Goal: Task Accomplishment & Management: Complete application form

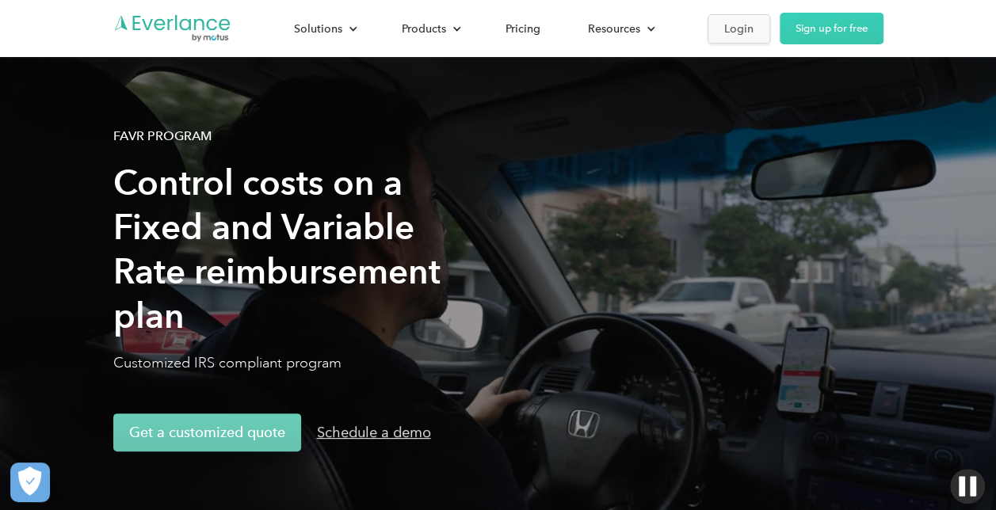
click at [747, 29] on div "Login" at bounding box center [738, 29] width 29 height 20
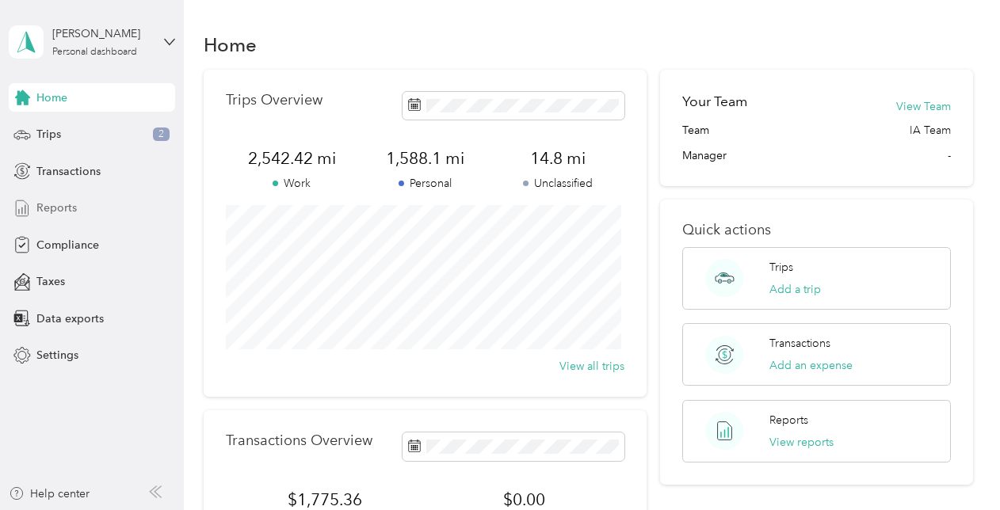
click at [53, 200] on span "Reports" at bounding box center [56, 208] width 40 height 17
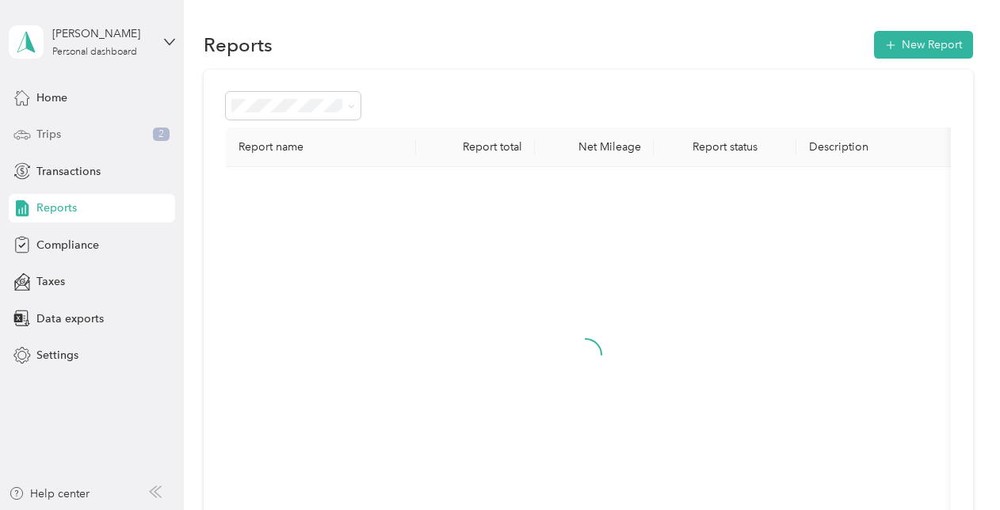
click at [63, 136] on div "Trips 2" at bounding box center [92, 134] width 166 height 29
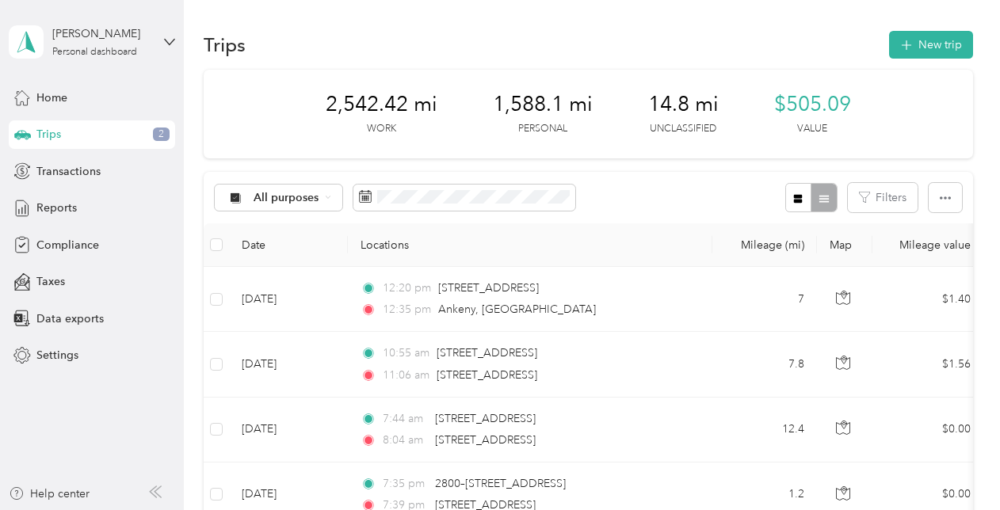
click at [154, 133] on span "2" at bounding box center [161, 135] width 17 height 14
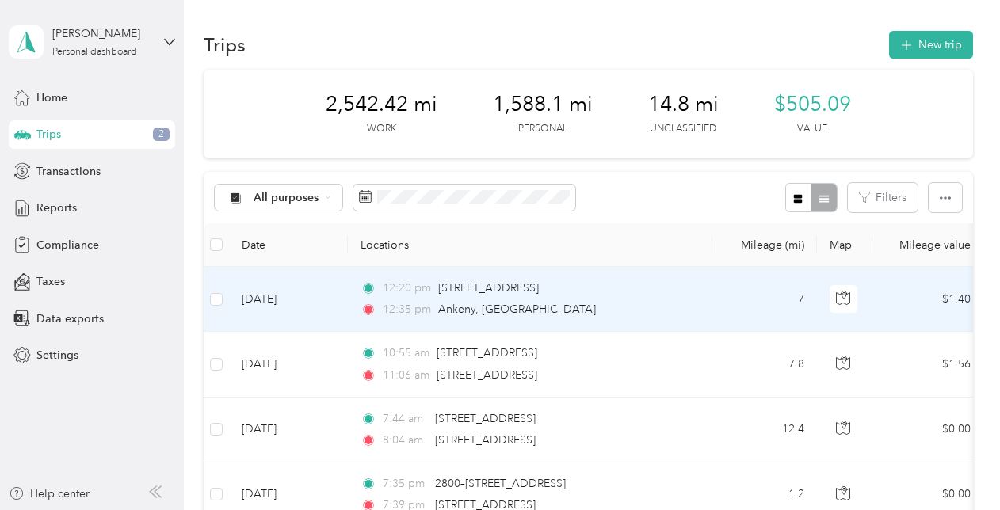
click at [657, 303] on div "12:35 pm Ankeny, [GEOGRAPHIC_DATA]" at bounding box center [526, 309] width 333 height 17
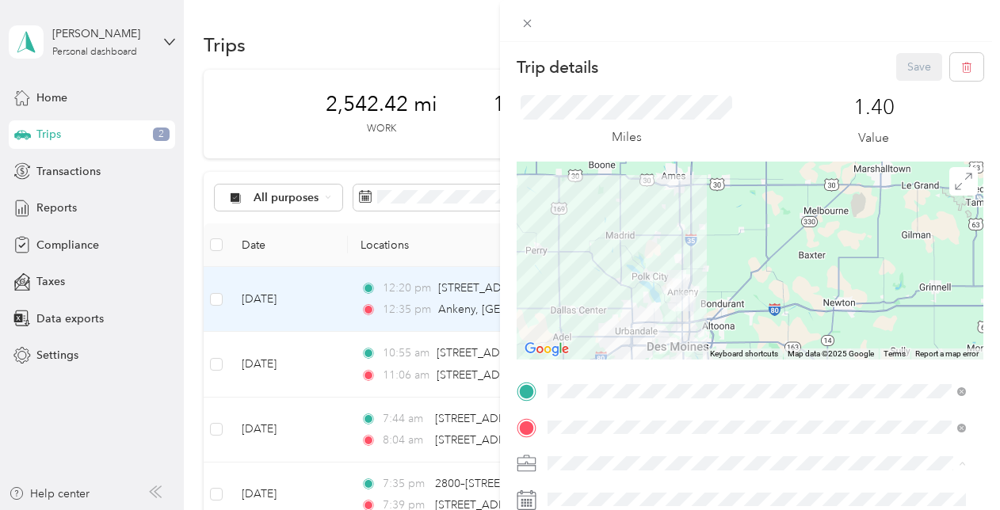
click at [567, 434] on span "Personal" at bounding box center [574, 435] width 42 height 13
click at [458, 146] on div "Trip details Save This trip cannot be edited because it is either under review,…" at bounding box center [500, 255] width 1000 height 510
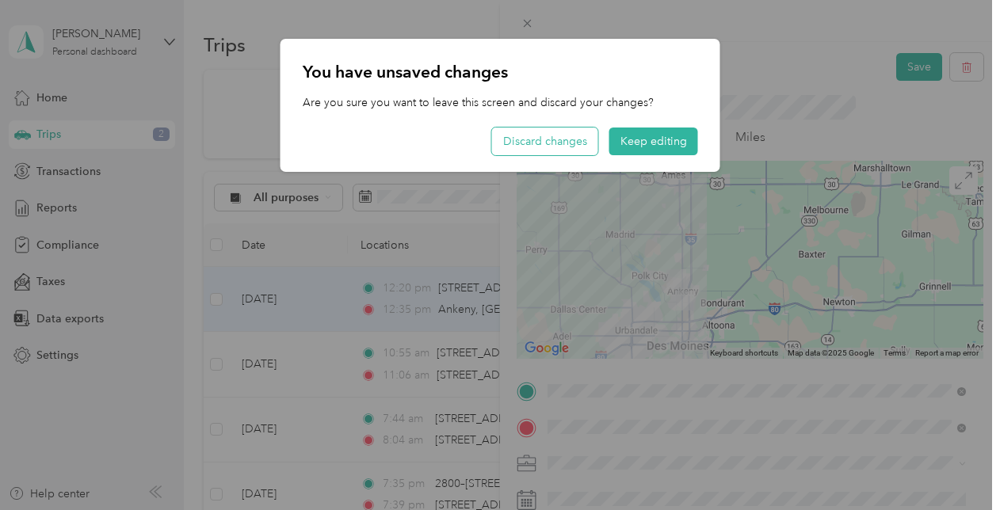
click at [551, 133] on button "Discard changes" at bounding box center [545, 142] width 106 height 28
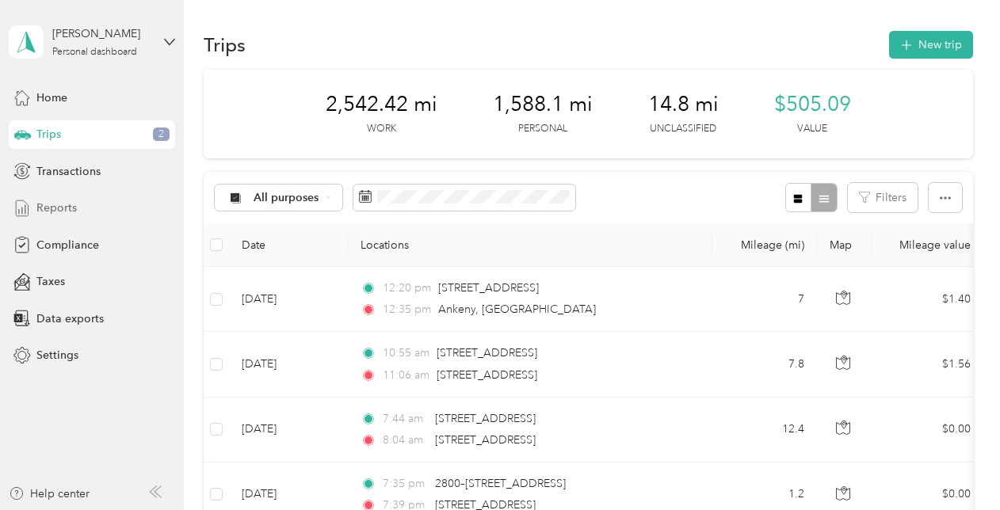
click at [63, 210] on span "Reports" at bounding box center [56, 208] width 40 height 17
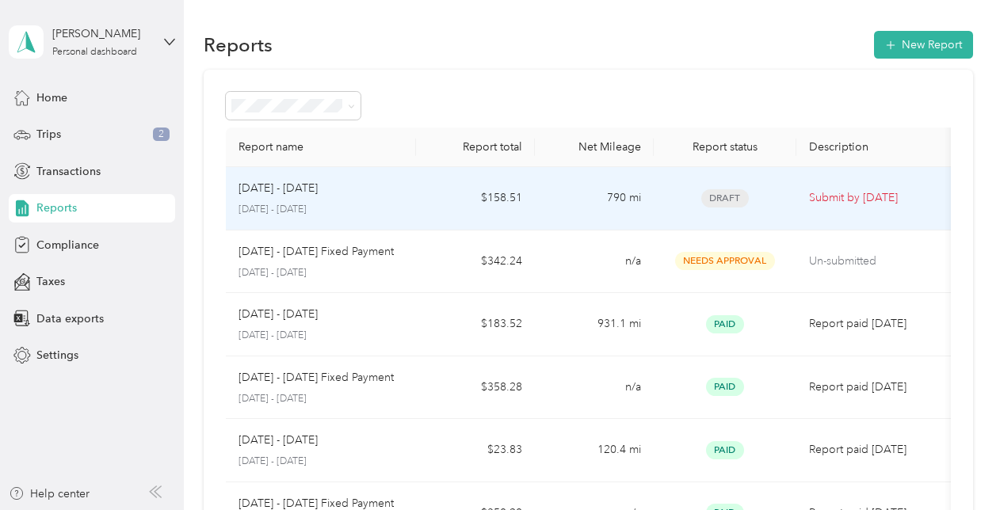
click at [429, 204] on td "$158.51" at bounding box center [475, 198] width 119 height 63
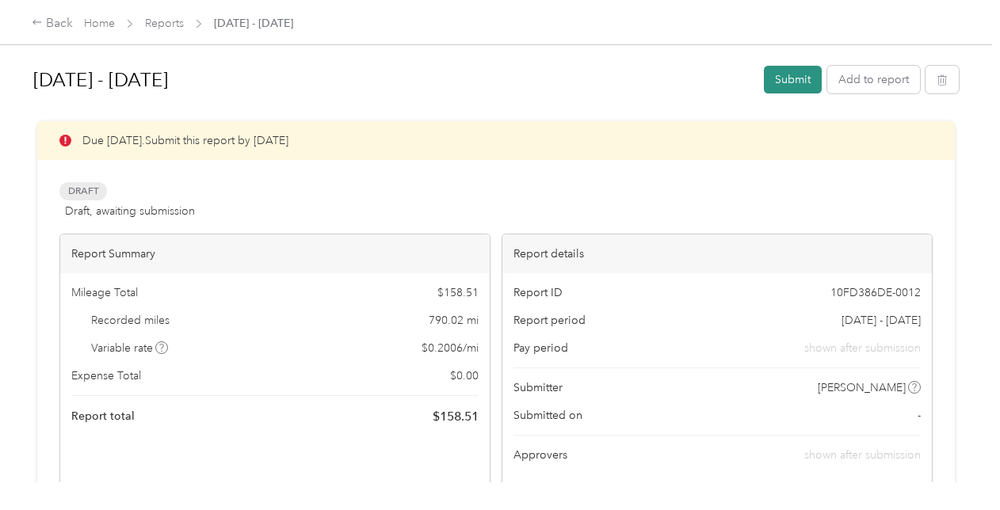
click at [775, 89] on button "Submit" at bounding box center [793, 80] width 58 height 28
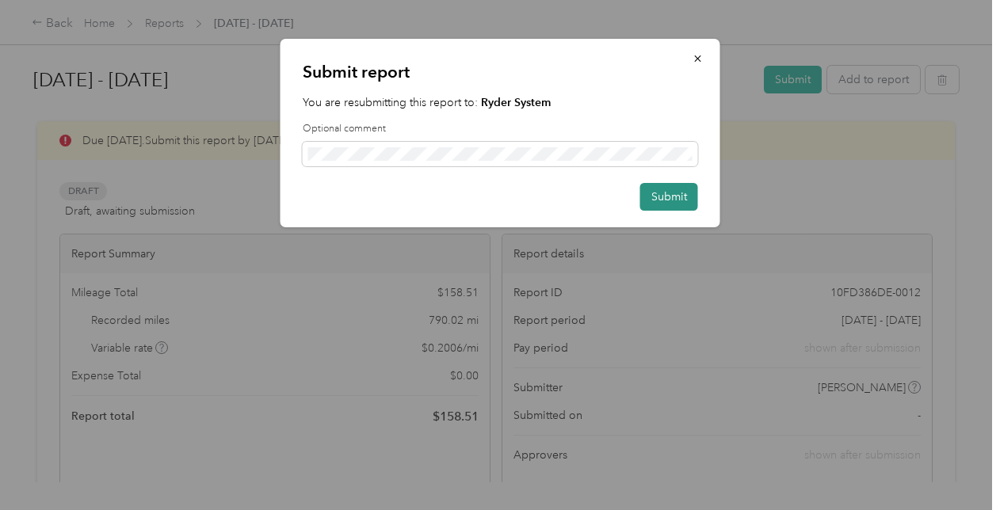
click at [662, 196] on button "Submit" at bounding box center [669, 197] width 58 height 28
